Goal: Task Accomplishment & Management: Manage account settings

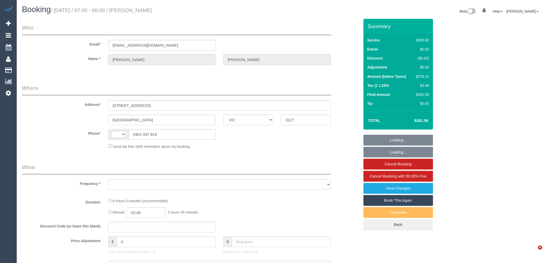
select select "VIC"
select select "string:stripe-pm_1Ru61K2GScqysDRVrs3SpRVV"
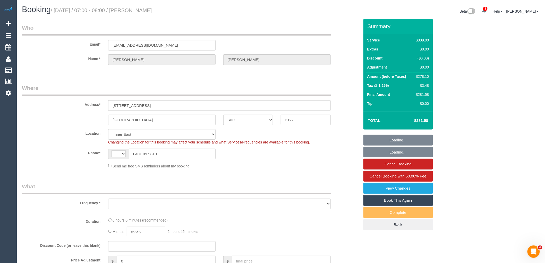
select select "string:AU"
select select "object:605"
select select "number:28"
select select "number:14"
select select "number:19"
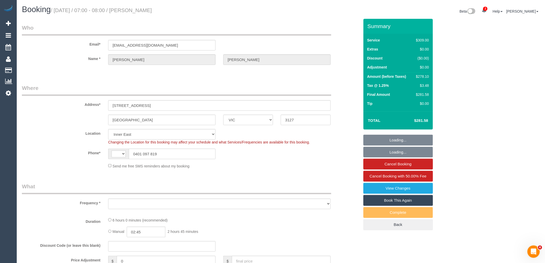
select select "number:22"
select select "number:34"
select select "number:13"
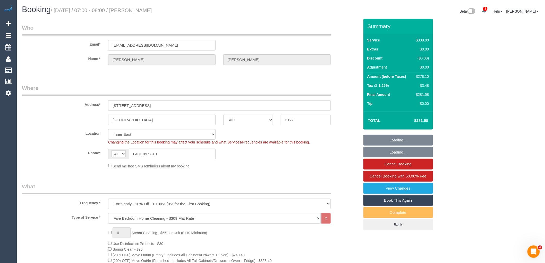
select select "object:1511"
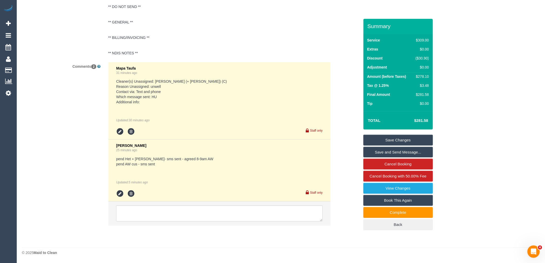
scroll to position [988, 0]
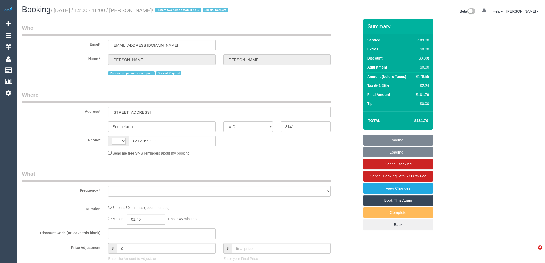
select select "VIC"
select select "object:352"
select select "string:stripe-pm_1PJCnM2GScqysDRVUGowiiim"
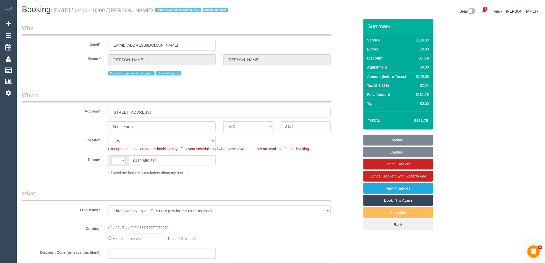
select select "string:AU"
select select "number:28"
select select "number:14"
select select "number:21"
select select "number:24"
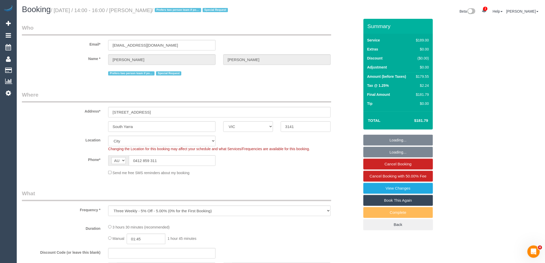
select select "object:752"
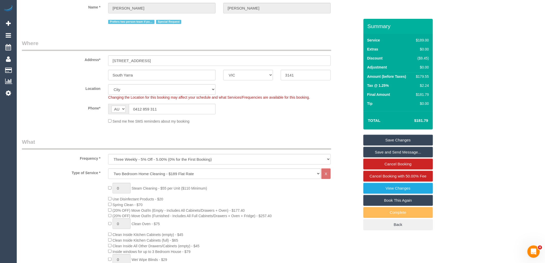
scroll to position [38, 0]
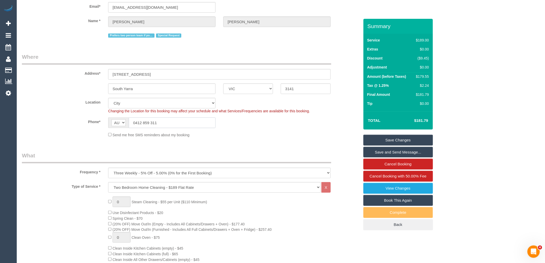
drag, startPoint x: 163, startPoint y: 122, endPoint x: 136, endPoint y: 122, distance: 27.1
click at [136, 122] on input "0412 859 311" at bounding box center [172, 123] width 87 height 11
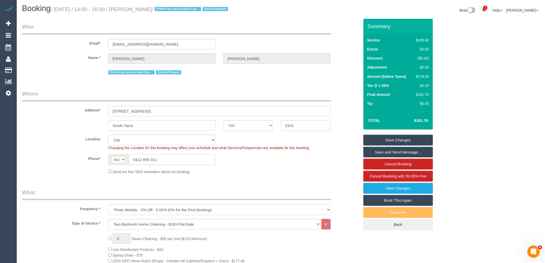
scroll to position [0, 0]
drag, startPoint x: 136, startPoint y: 129, endPoint x: 106, endPoint y: 131, distance: 29.7
click at [106, 131] on div "South Yarra" at bounding box center [161, 126] width 115 height 11
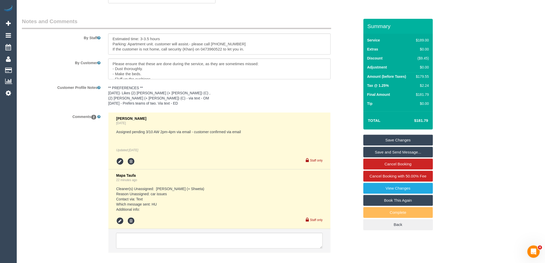
scroll to position [900, 0]
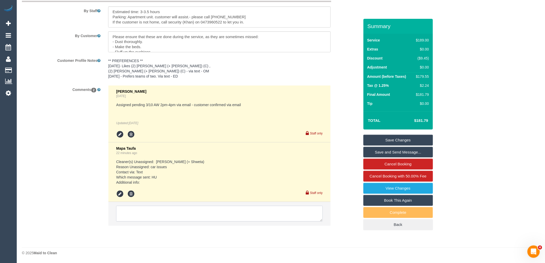
click at [214, 208] on textarea at bounding box center [219, 214] width 207 height 16
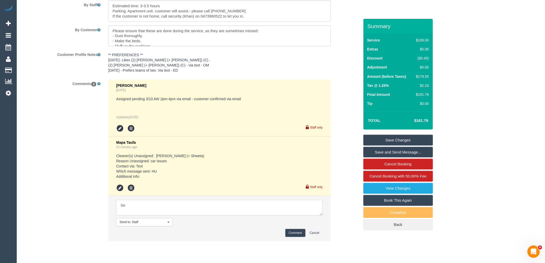
type textarea "S"
type textarea "Reached out to [PERSON_NAME] + [PERSON_NAME] via text - pending"
click at [290, 236] on button "Comment" at bounding box center [296, 233] width 20 height 8
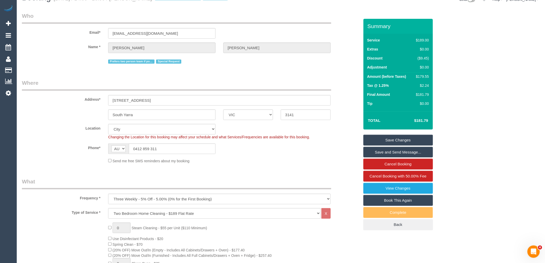
scroll to position [0, 0]
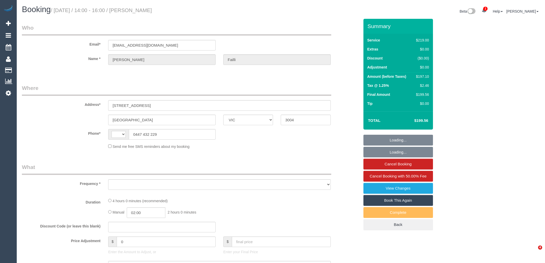
select select "VIC"
select select "string:stripe-pm_1S7BnE2GScqysDRVbHM9RXds"
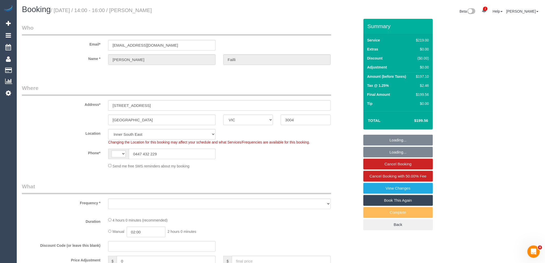
select select "string:AU"
select select "object:709"
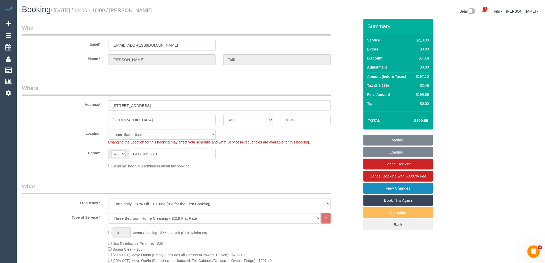
select select "number:27"
select select "number:14"
select select "number:18"
select select "number:24"
select select "number:35"
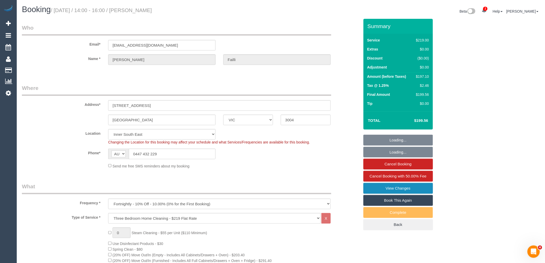
select select "number:11"
select select "object:1494"
click at [404, 188] on link "View Changes" at bounding box center [399, 188] width 70 height 11
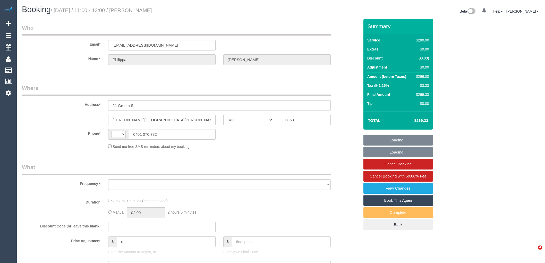
select select "VIC"
select select "string:AU"
select select "string:stripe-pm_1Q1bUV2GScqysDRVSfyqph5Y"
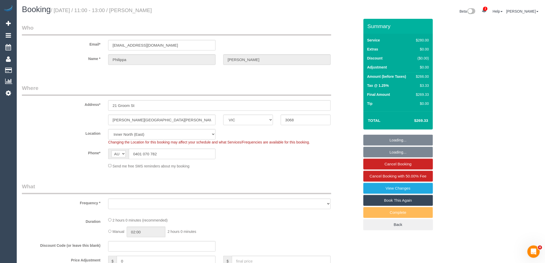
select select "object:752"
select select "2"
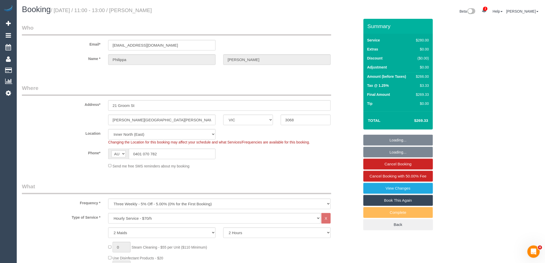
select select "number:29"
select select "number:14"
select select "number:19"
select select "number:22"
select select "number:33"
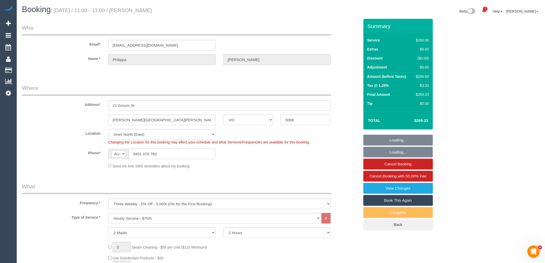
select select "number:12"
select select "object:907"
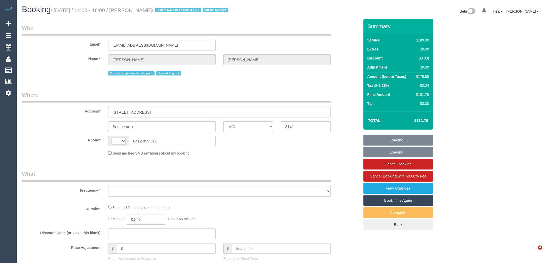
select select "VIC"
select select "string:stripe-pm_1PJCnM2GScqysDRVUGowiiim"
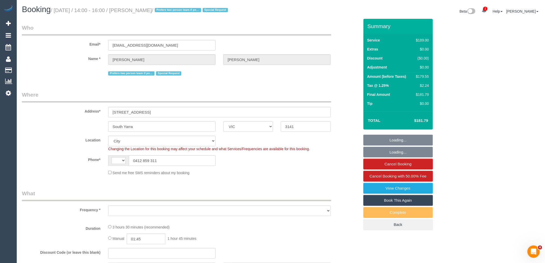
select select "string:AU"
select select "object:312"
select select "number:28"
select select "number:14"
select select "number:21"
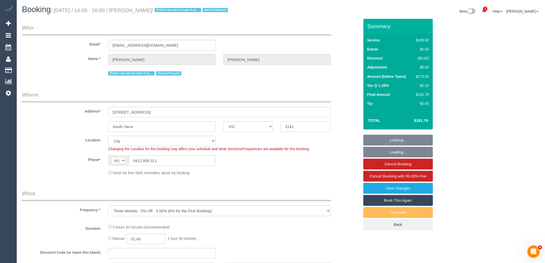
select select "number:24"
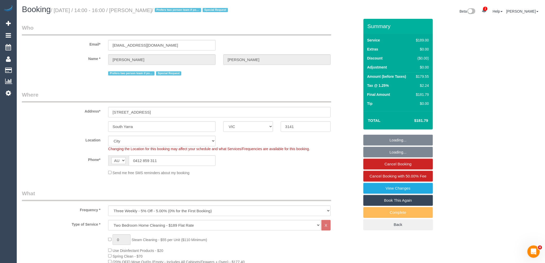
select select "object:866"
drag, startPoint x: 137, startPoint y: 127, endPoint x: 106, endPoint y: 123, distance: 31.2
click at [106, 123] on div "South Yarra" at bounding box center [161, 126] width 115 height 11
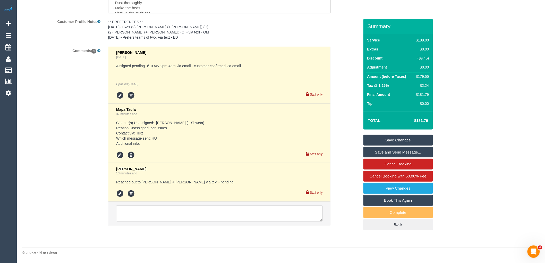
scroll to position [939, 0]
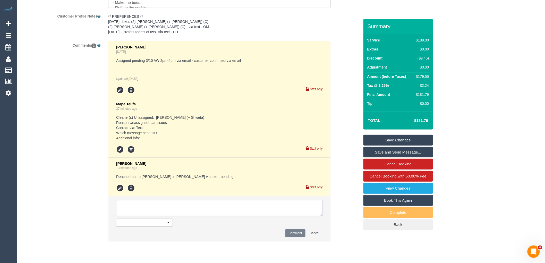
click at [144, 208] on textarea at bounding box center [219, 208] width 207 height 16
type textarea "Reached out to Ronak + Het via text - pending"
click at [298, 237] on button "Comment" at bounding box center [296, 233] width 20 height 8
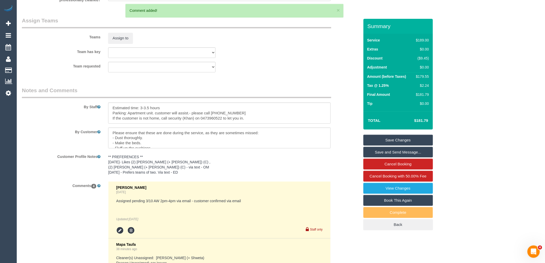
scroll to position [796, 0]
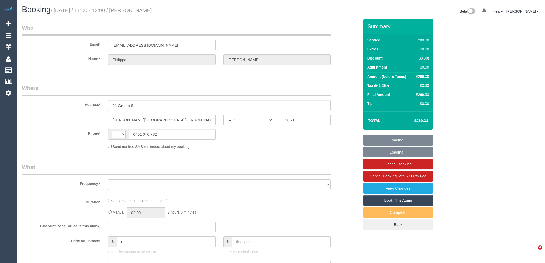
select select "VIC"
select select "object:297"
select select "string:stripe-pm_1Q1bUV2GScqysDRVSfyqph5Y"
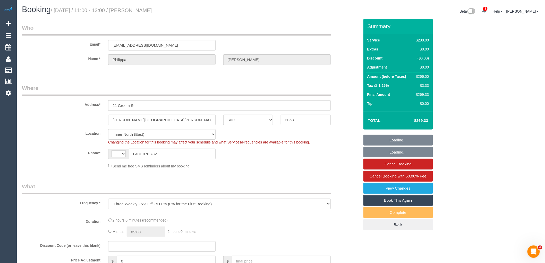
select select "object:482"
select select "string:AU"
select select "2"
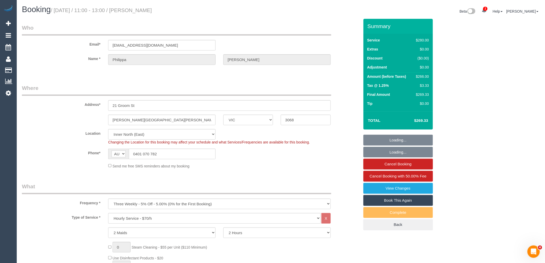
select select "number:29"
select select "number:14"
select select "number:19"
select select "number:22"
select select "number:33"
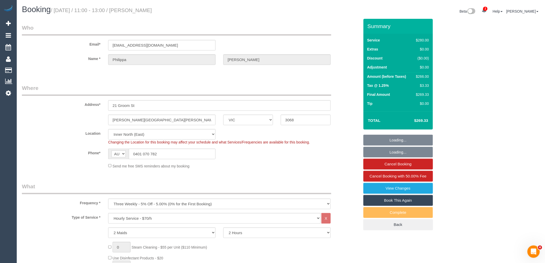
select select "number:12"
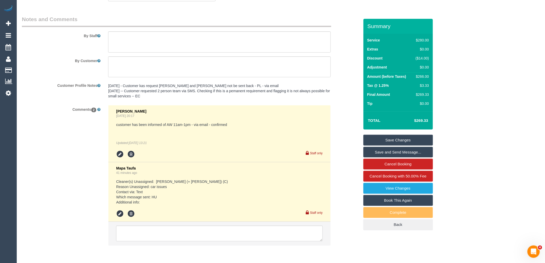
scroll to position [859, 0]
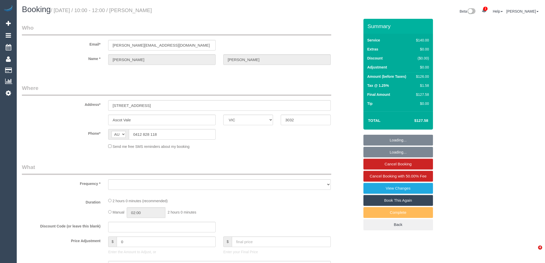
select select "VIC"
select select "string:stripe-pm_1OhSw42GScqysDRVMkfTaTry"
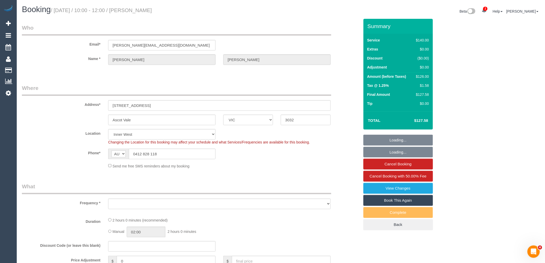
select select "object:948"
select select "number:28"
select select "number:14"
select select "number:19"
select select "number:24"
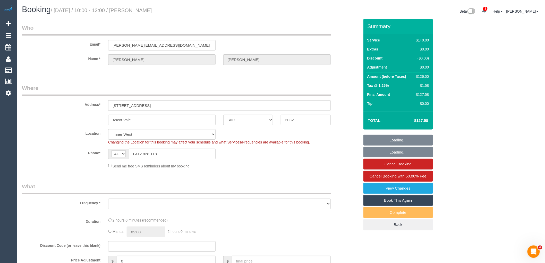
select select "number:33"
select select "number:12"
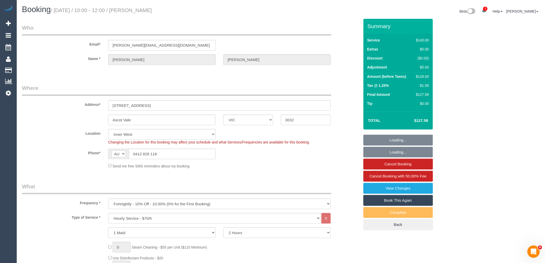
select select "object:953"
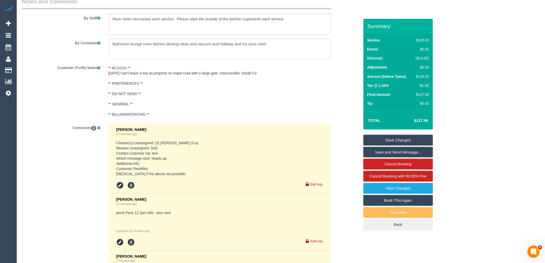
scroll to position [852, 0]
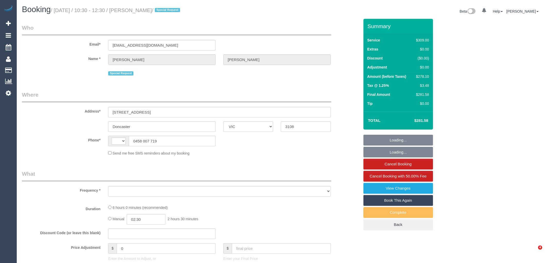
select select "VIC"
select select "string:AU"
select select "object:553"
select select "string:stripe-pm_1LFWbj2GScqysDRVaXFFU0AA"
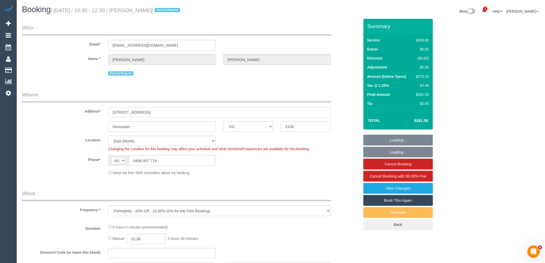
select select "object:709"
select select "number:30"
select select "number:14"
select select "number:18"
select select "number:22"
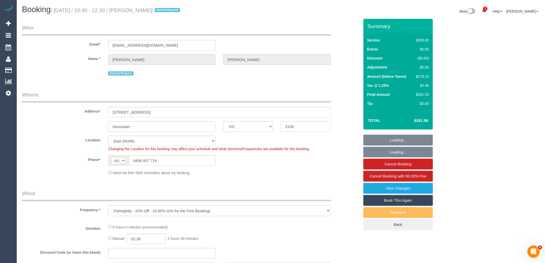
select select "number:35"
select select "number:13"
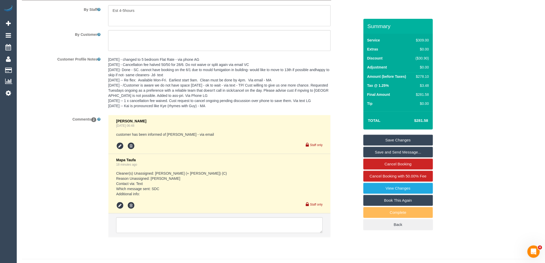
scroll to position [913, 0]
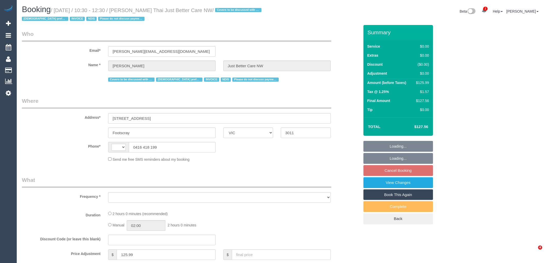
select select "VIC"
select select "object:308"
select select "120"
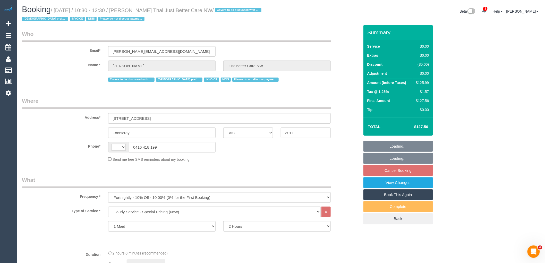
select select "string:AU"
select select "number:28"
select select "number:14"
select select "number:19"
select select "number:36"
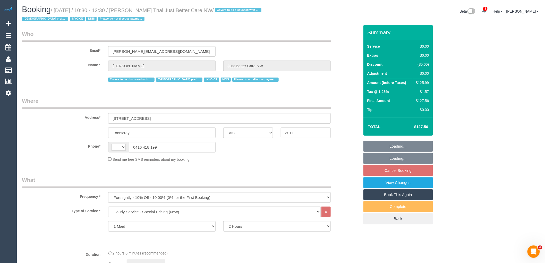
select select "number:35"
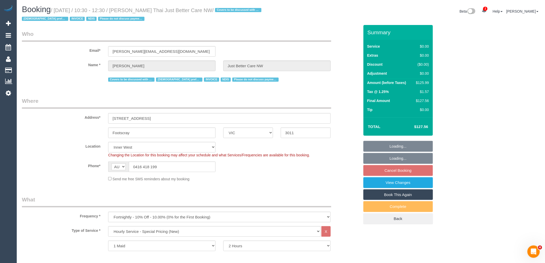
select select "object:1534"
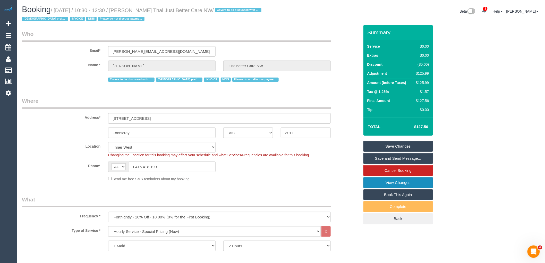
click at [408, 181] on link "View Changes" at bounding box center [399, 182] width 70 height 11
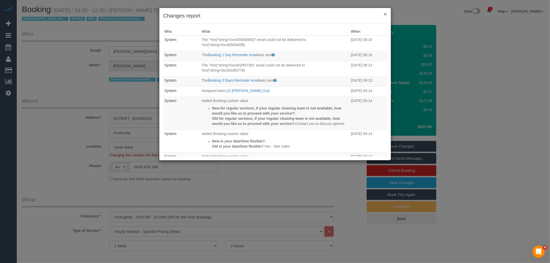
click at [386, 14] on button "×" at bounding box center [385, 13] width 3 height 5
